Goal: Navigation & Orientation: Understand site structure

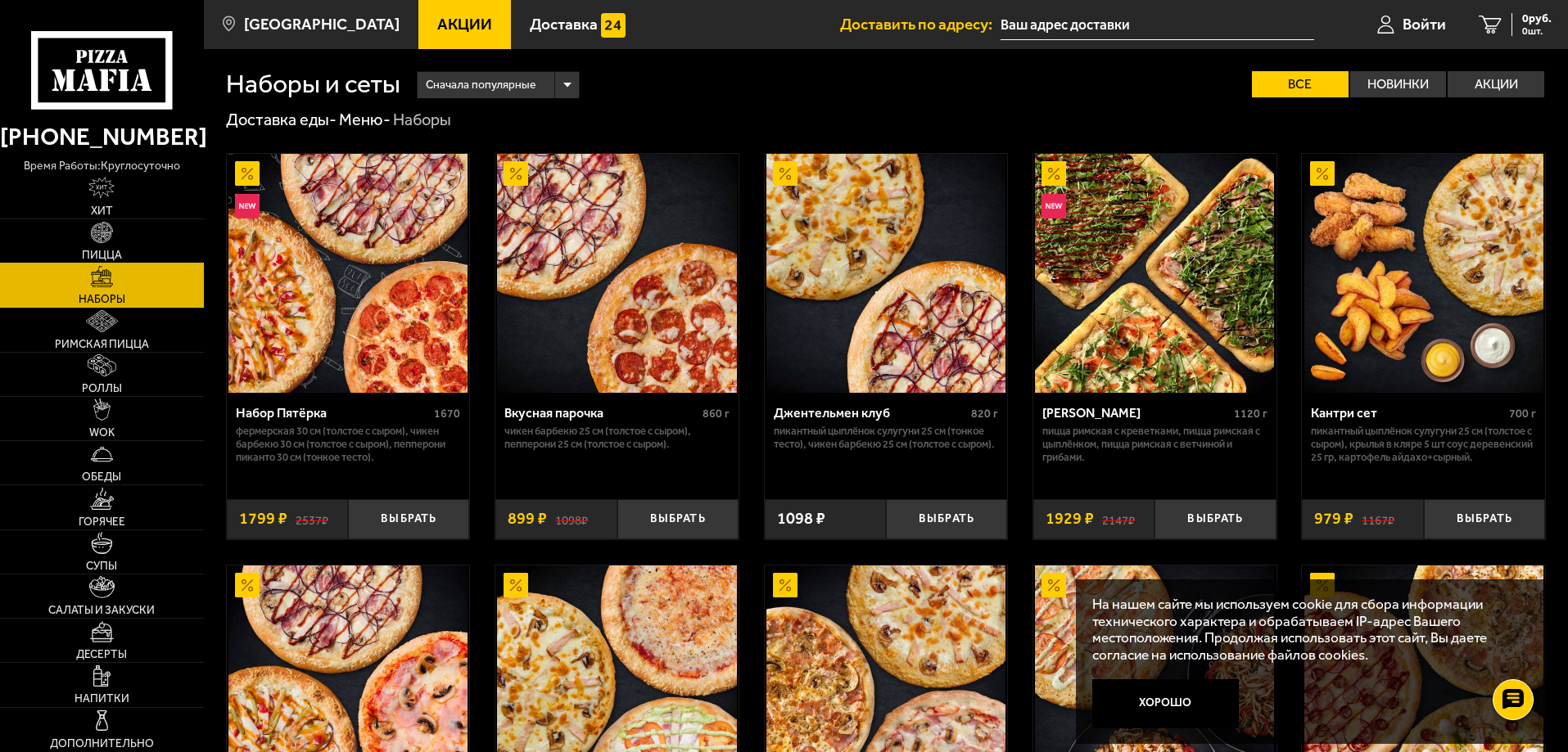
click at [145, 247] on link "Пицца" at bounding box center [102, 241] width 204 height 43
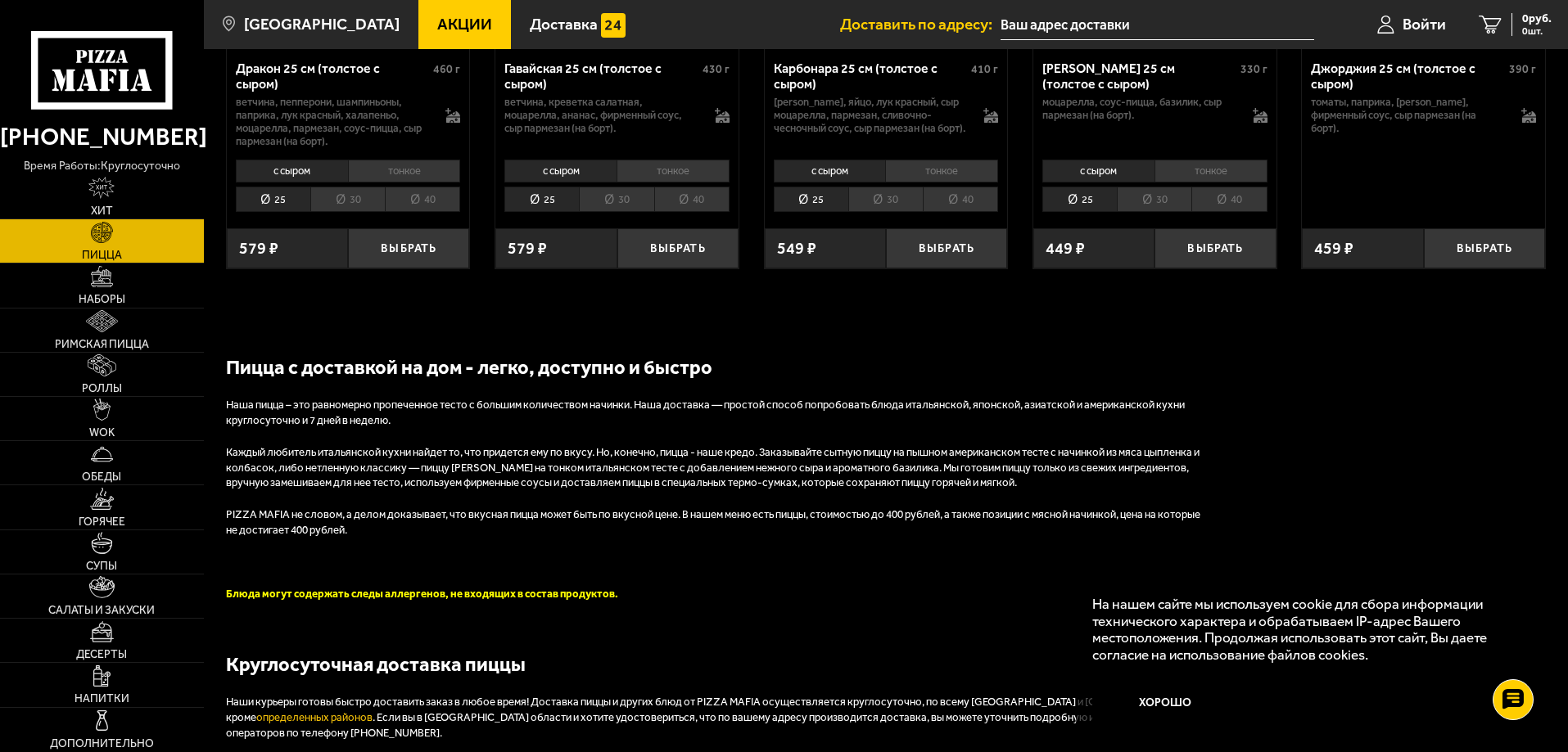
scroll to position [6385, 0]
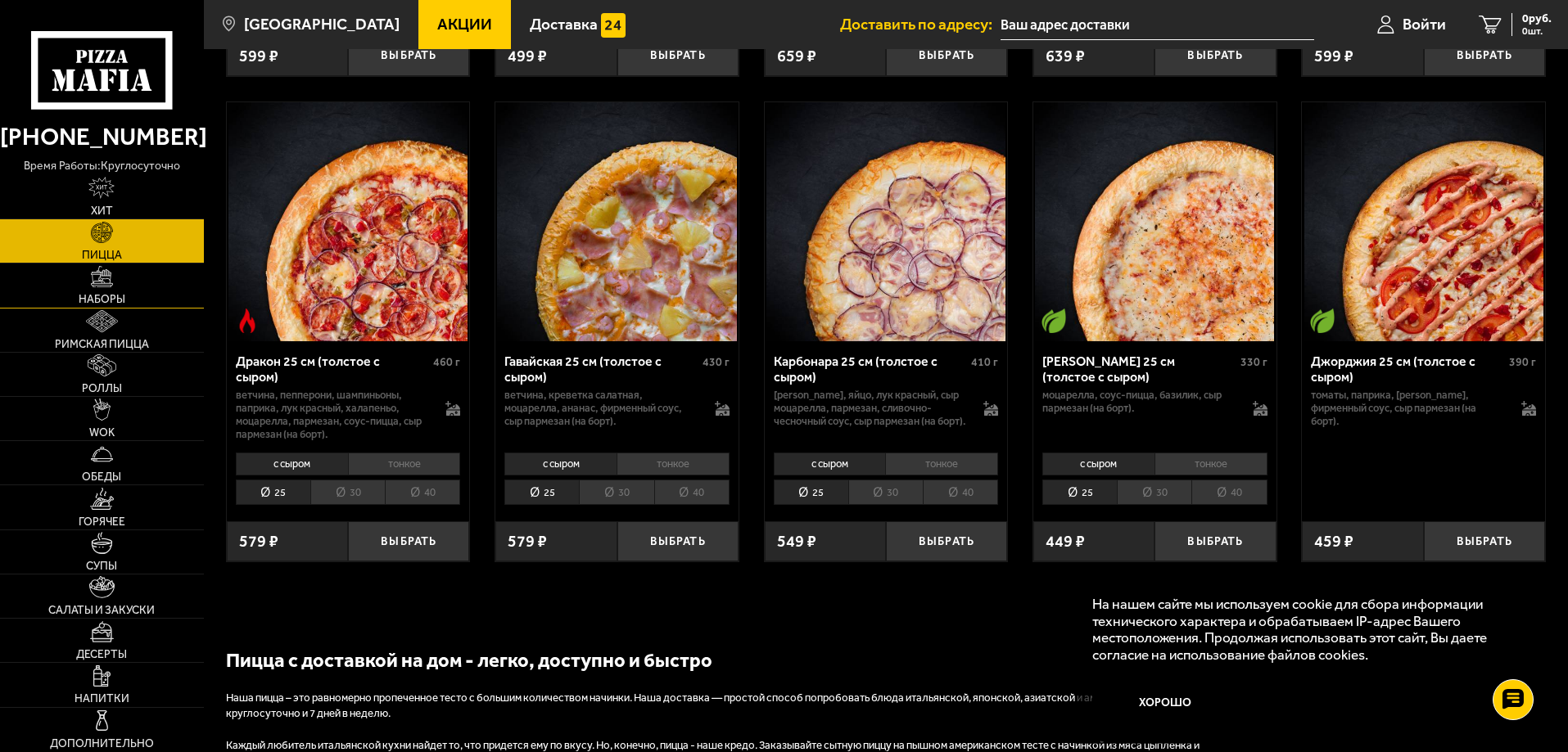
click at [122, 294] on span "Наборы" at bounding box center [102, 299] width 47 height 11
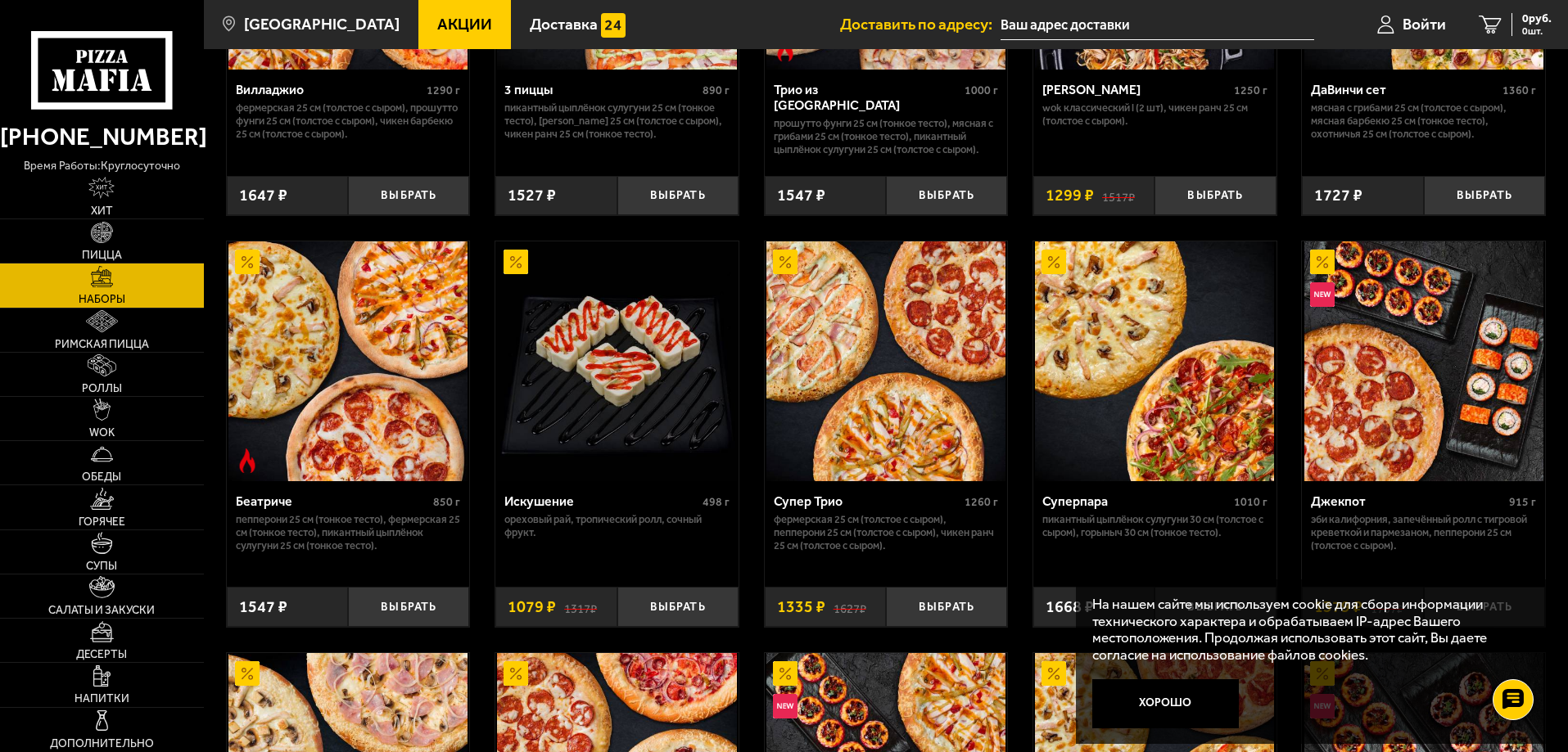
scroll to position [736, 0]
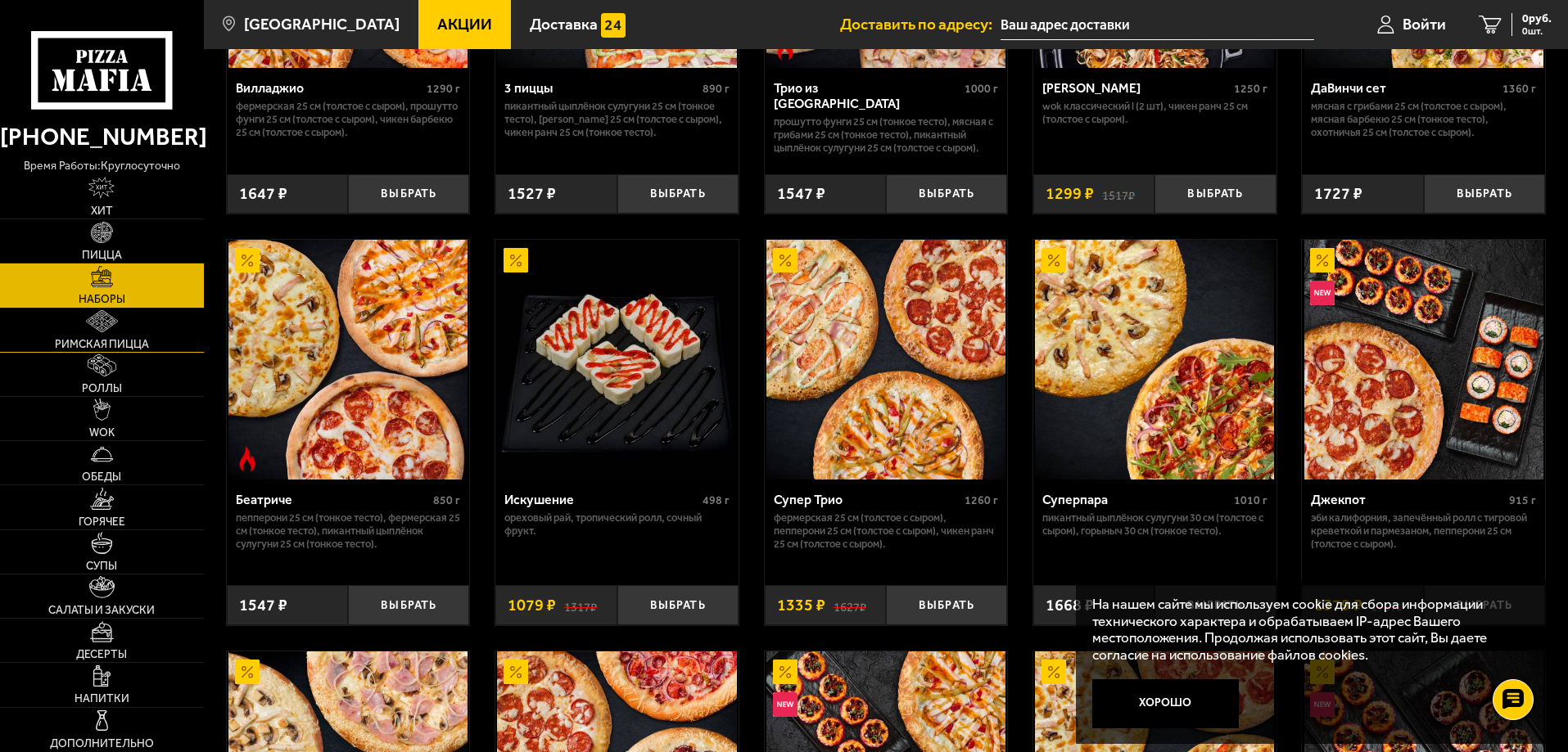
click at [153, 331] on link "Римская пицца" at bounding box center [102, 331] width 204 height 43
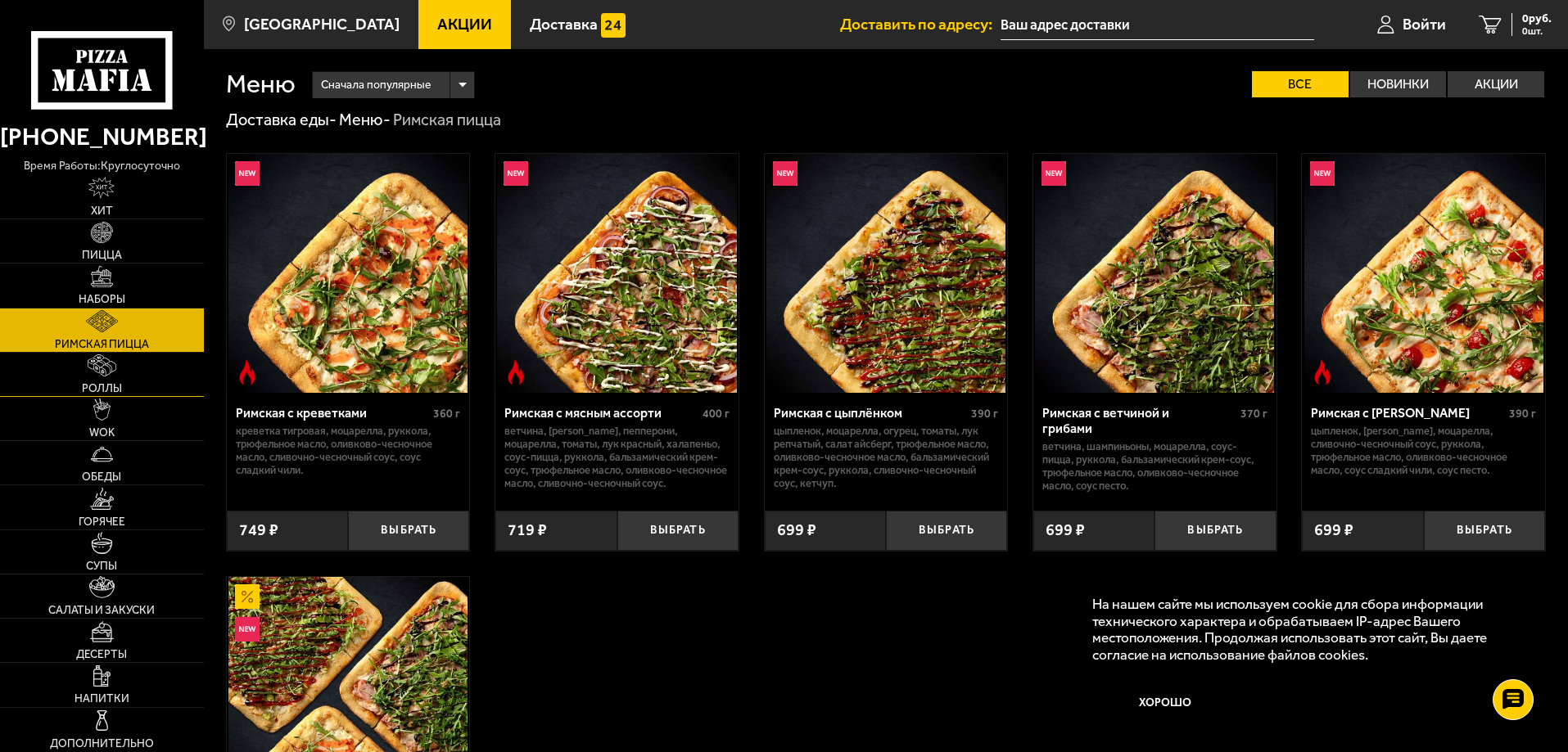
click at [158, 374] on link "Роллы" at bounding box center [102, 375] width 204 height 43
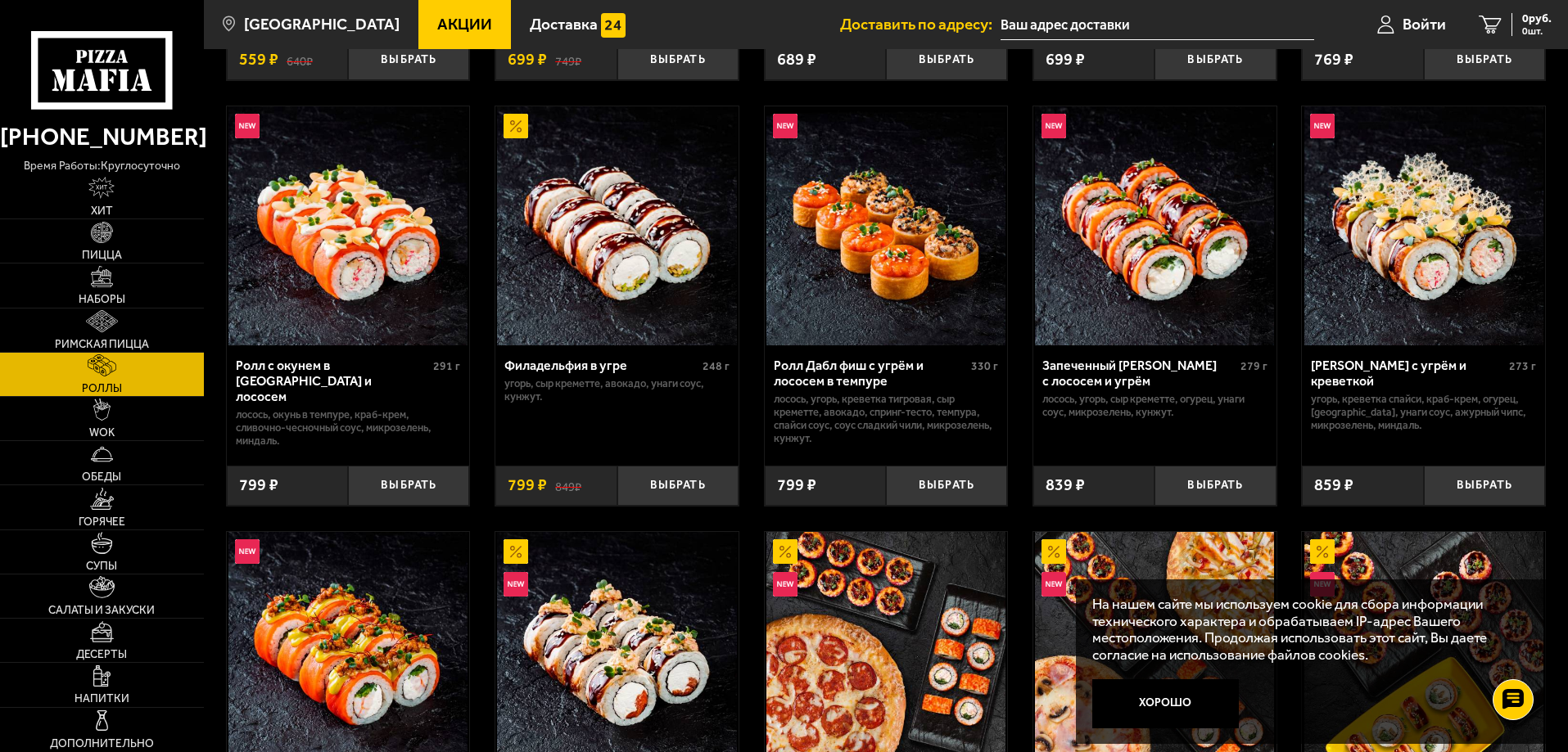
scroll to position [492, 0]
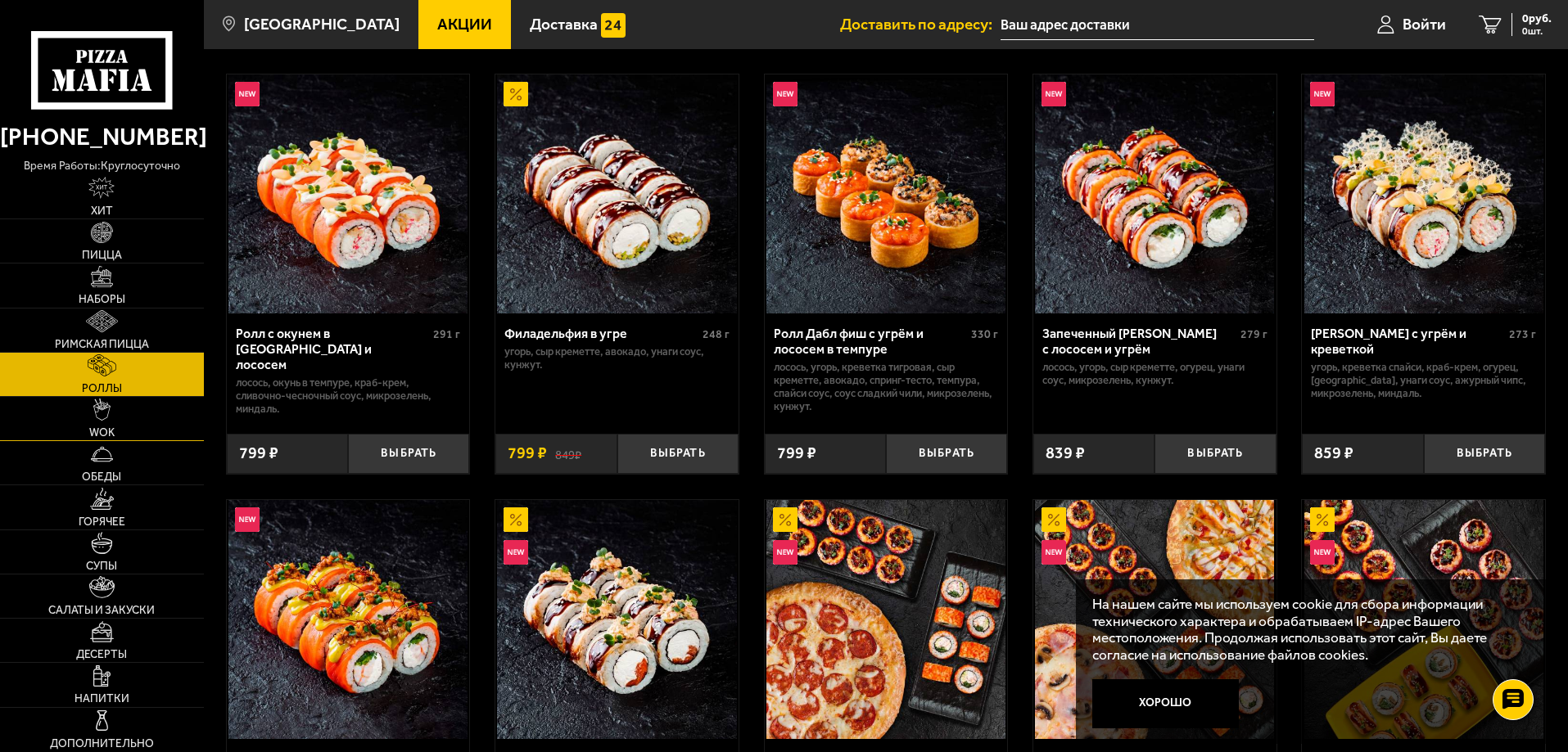
click at [142, 431] on link "WOK" at bounding box center [102, 419] width 204 height 43
